Goal: Information Seeking & Learning: Learn about a topic

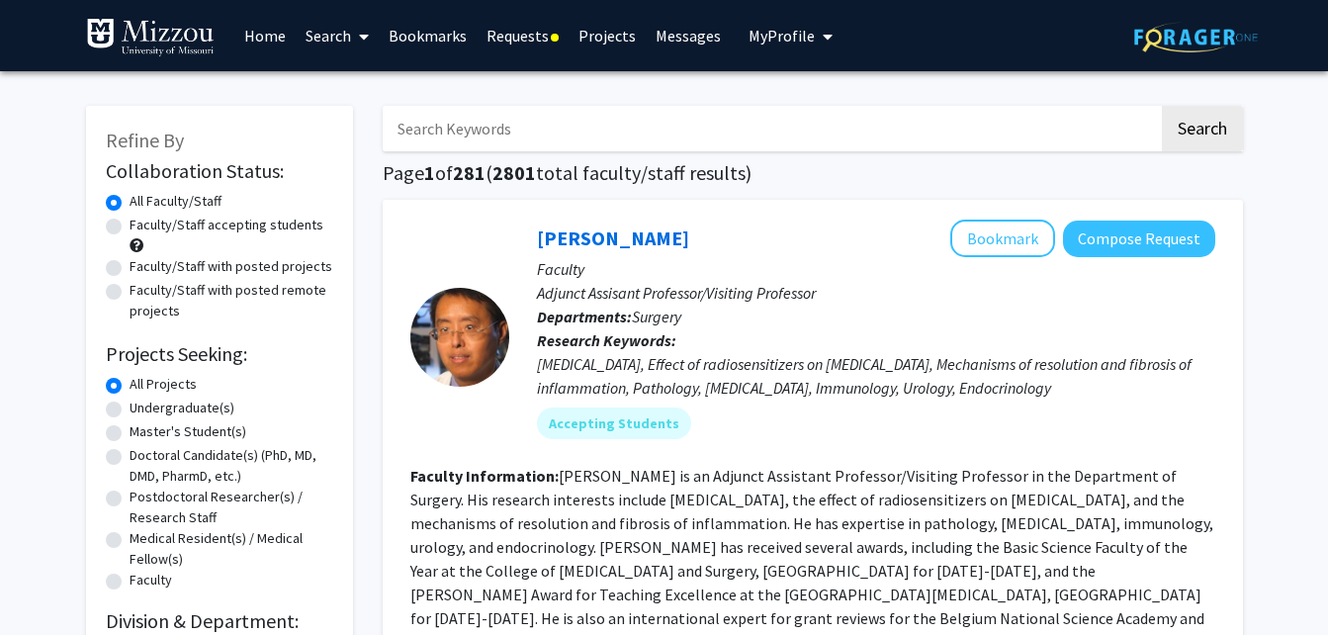
click at [508, 35] on link "Requests" at bounding box center [523, 35] width 92 height 69
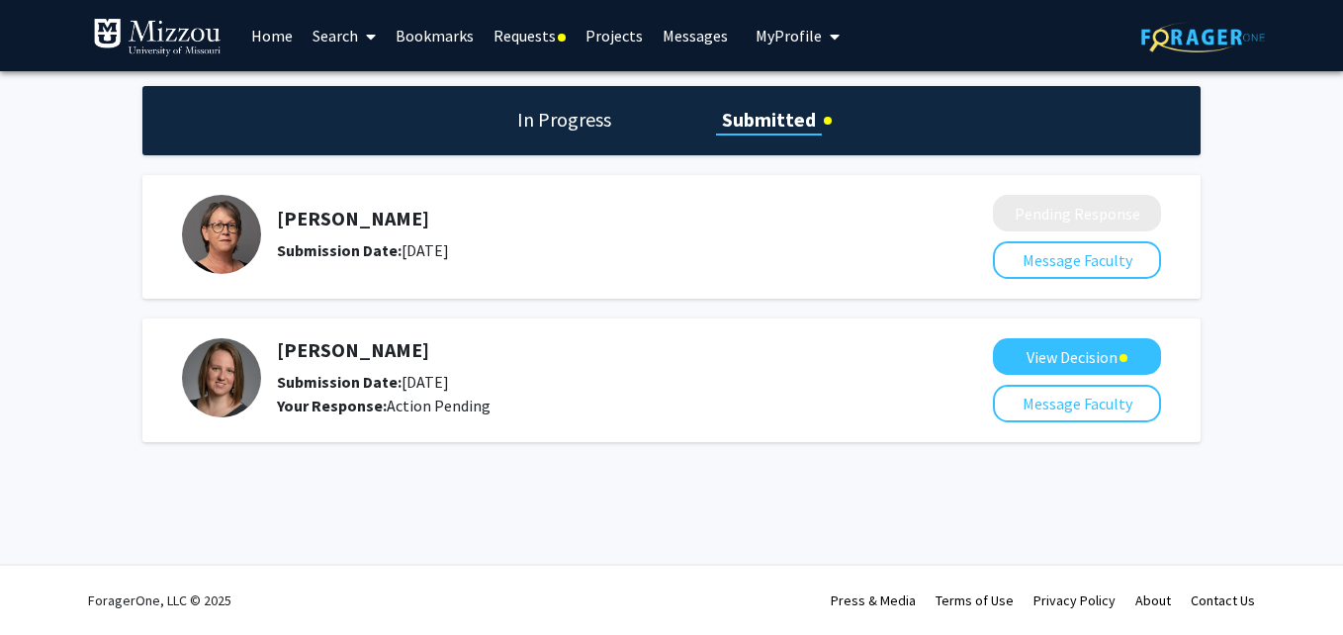
click at [481, 383] on div "Submission Date: [DATE]" at bounding box center [582, 382] width 611 height 24
click at [1121, 362] on button "View Decision" at bounding box center [1077, 356] width 168 height 37
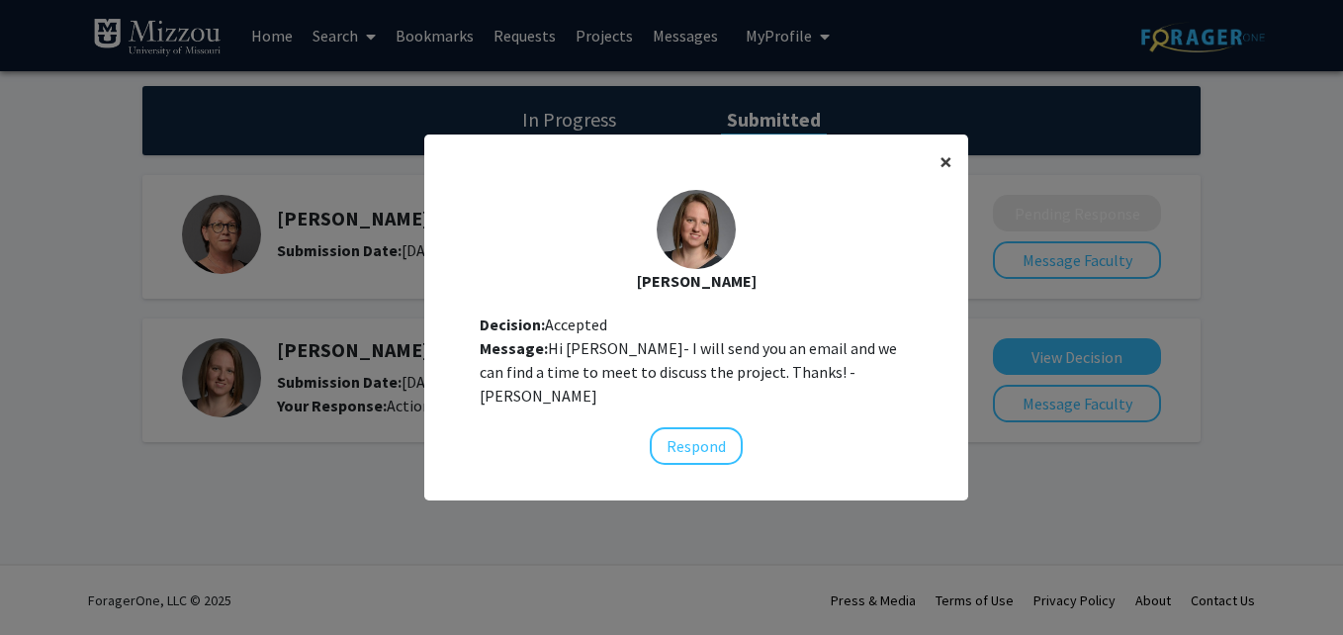
click at [929, 182] on button "×" at bounding box center [946, 161] width 44 height 55
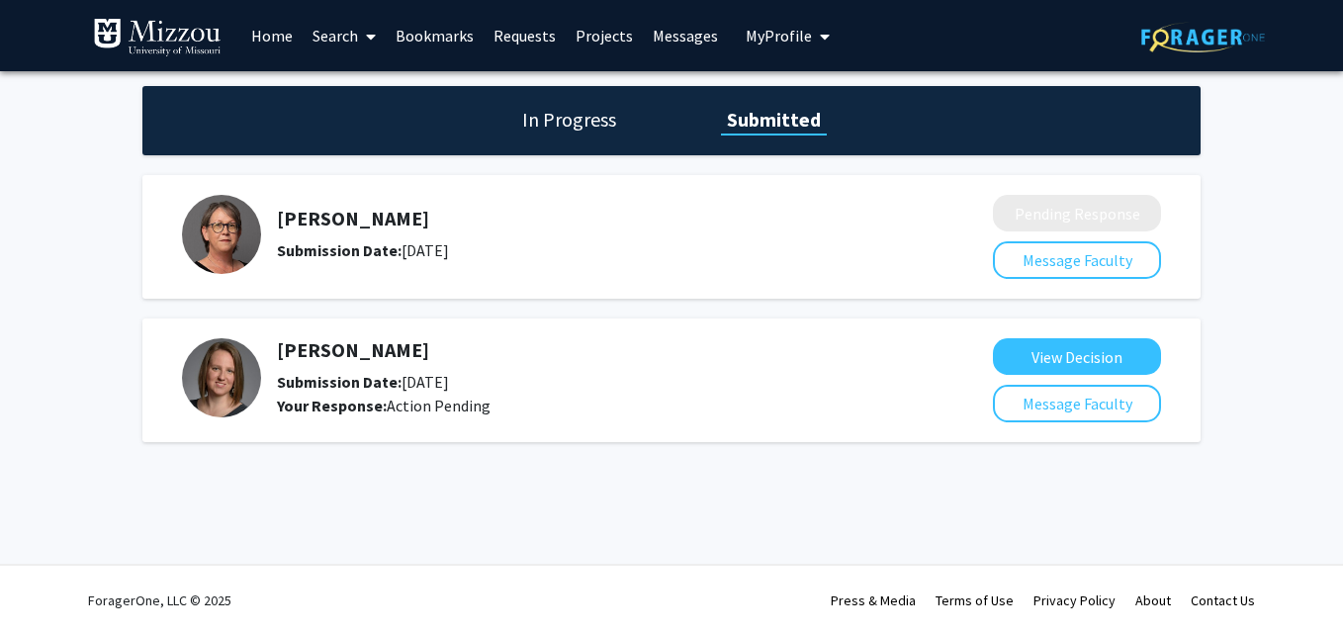
click at [379, 344] on h5 "[PERSON_NAME]" at bounding box center [582, 350] width 611 height 24
click at [208, 401] on img at bounding box center [221, 377] width 79 height 79
click at [323, 353] on h5 "[PERSON_NAME]" at bounding box center [582, 350] width 611 height 24
click at [328, 30] on link "Search" at bounding box center [344, 35] width 83 height 69
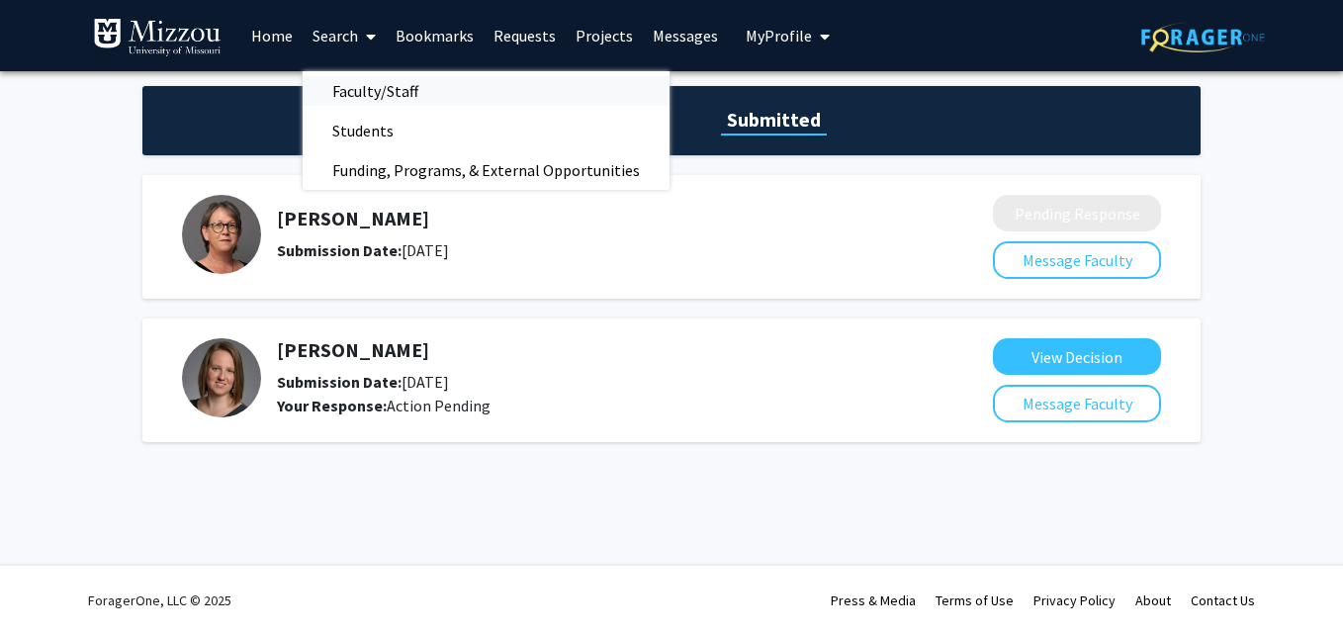
click at [344, 93] on span "Faculty/Staff" at bounding box center [375, 91] width 145 height 40
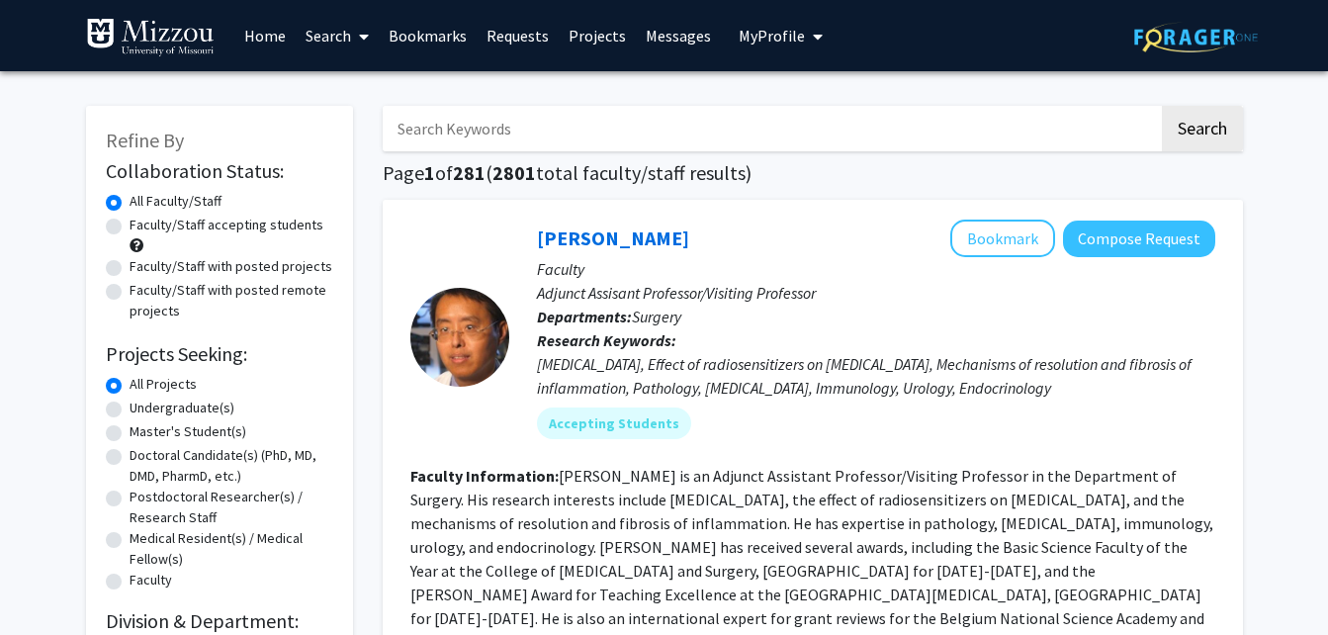
click at [173, 410] on label "Undergraduate(s)" at bounding box center [182, 407] width 105 height 21
click at [142, 410] on input "Undergraduate(s)" at bounding box center [136, 403] width 13 height 13
radio input "true"
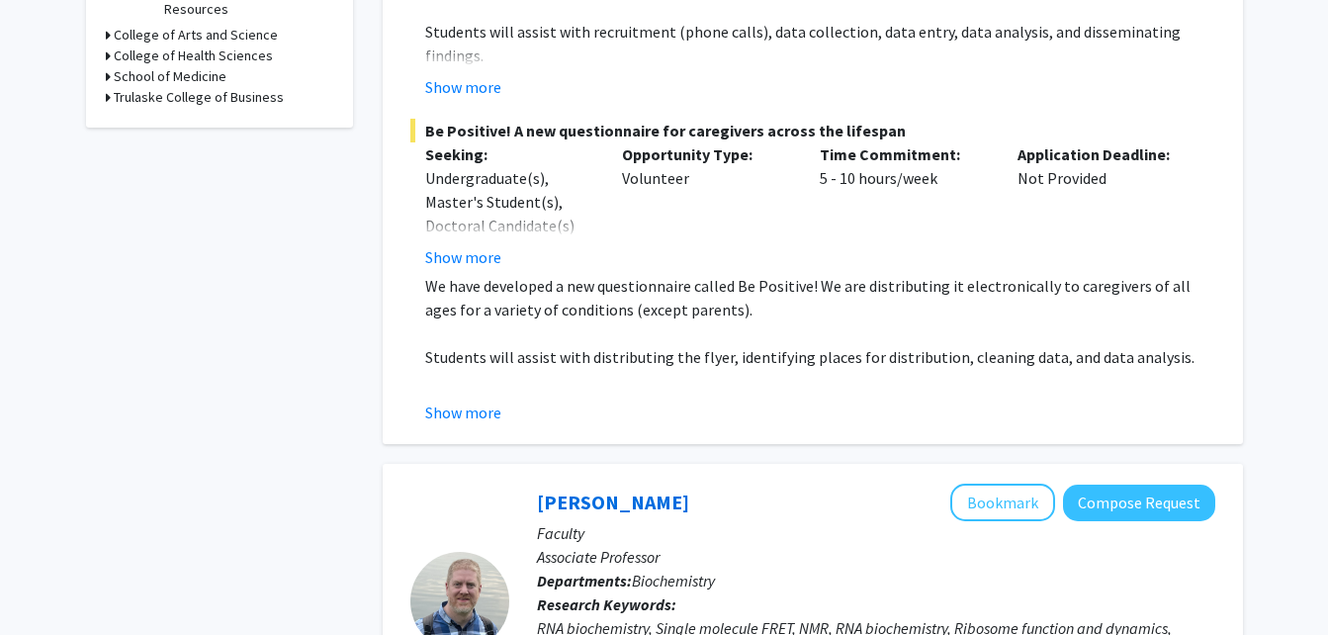
scroll to position [791, 0]
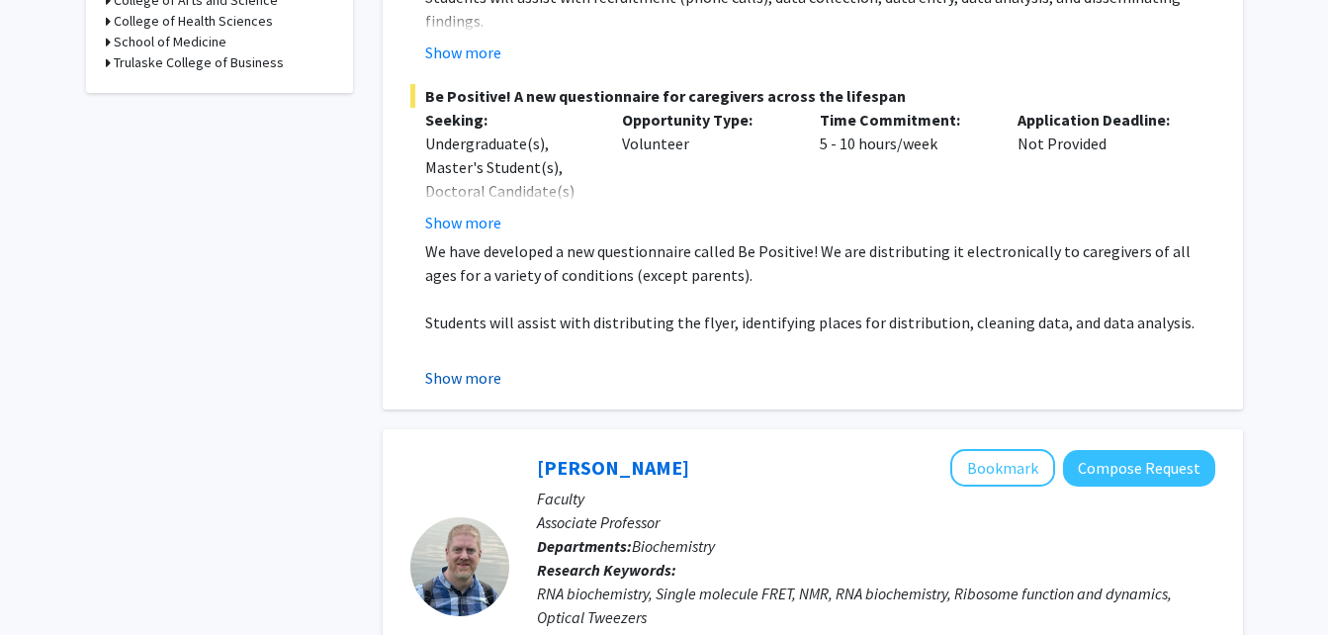
click at [491, 374] on button "Show more" at bounding box center [463, 378] width 76 height 24
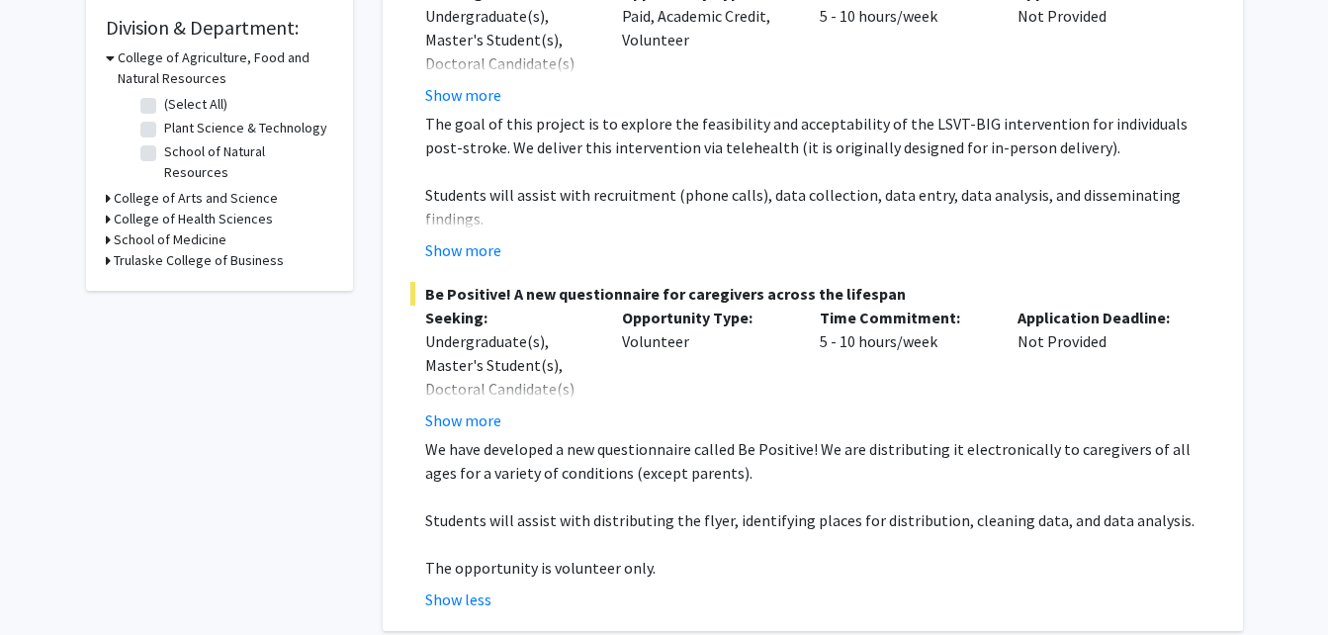
scroll to position [99, 0]
